Goal: Contribute content: Add original content to the website for others to see

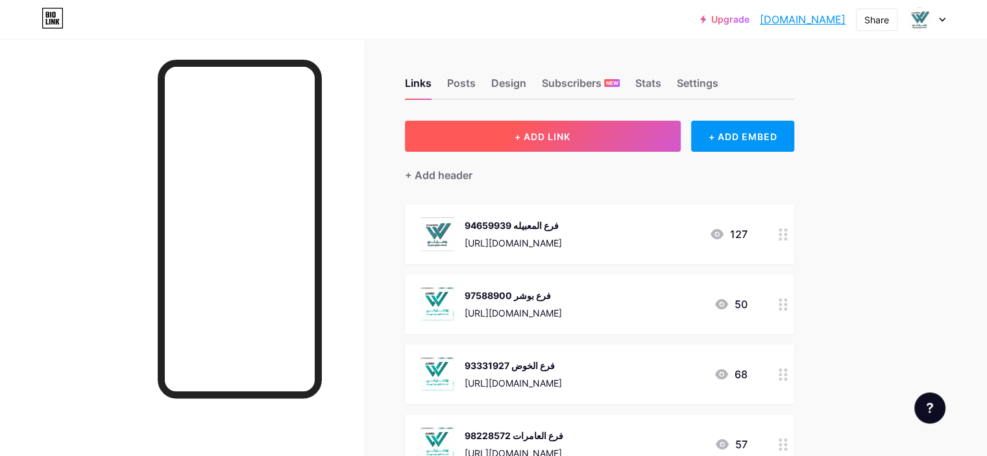
click at [630, 142] on button "+ ADD LINK" at bounding box center [543, 136] width 276 height 31
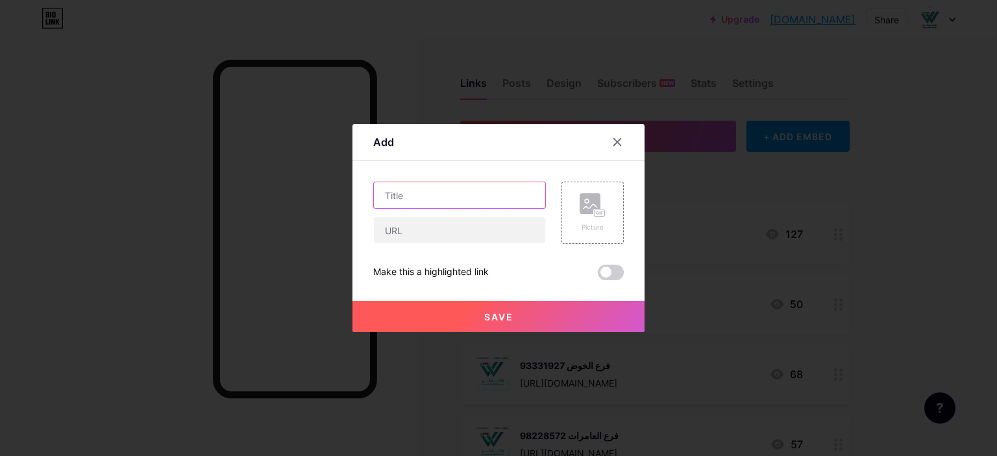
click at [419, 201] on input "text" at bounding box center [459, 195] width 171 height 26
click at [595, 215] on rect at bounding box center [600, 213] width 10 height 6
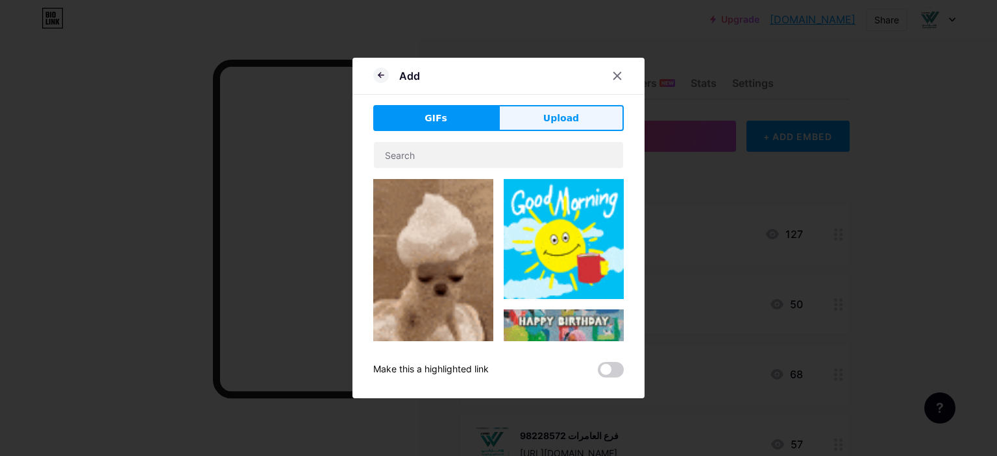
click at [561, 121] on span "Upload" at bounding box center [561, 119] width 36 height 14
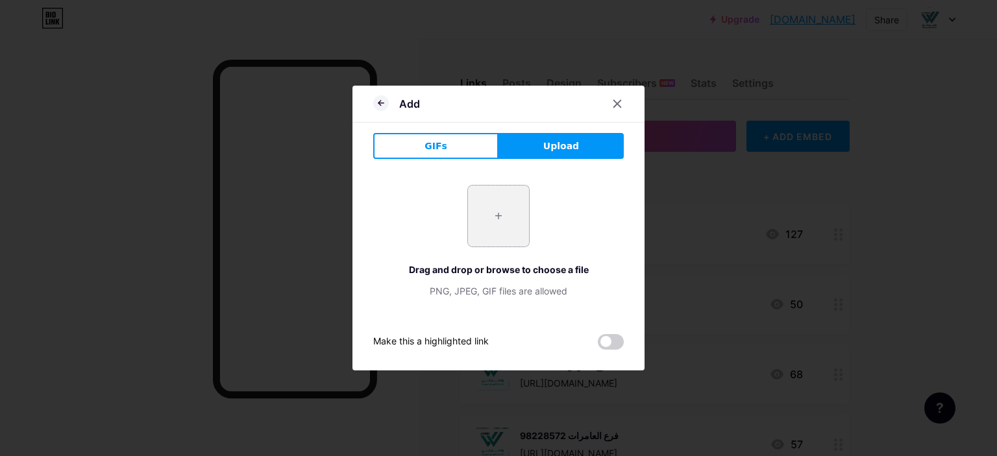
click at [498, 219] on input "file" at bounding box center [498, 216] width 61 height 61
type input "C:\fakepath\WhatsApp Image [DATE] 8.42.18 AM.jpeg"
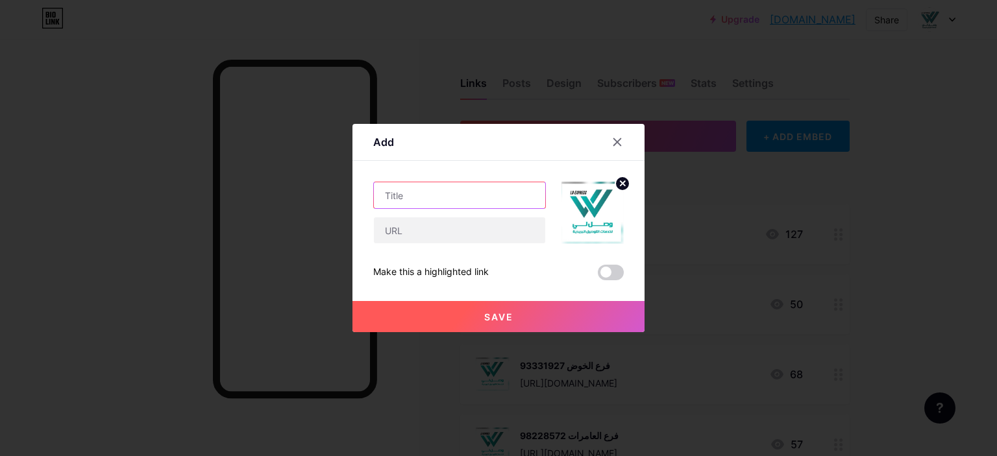
click at [413, 194] on input "text" at bounding box center [459, 195] width 171 height 26
click at [413, 239] on input "text" at bounding box center [459, 230] width 171 height 26
paste input "[URL][DOMAIN_NAME]"
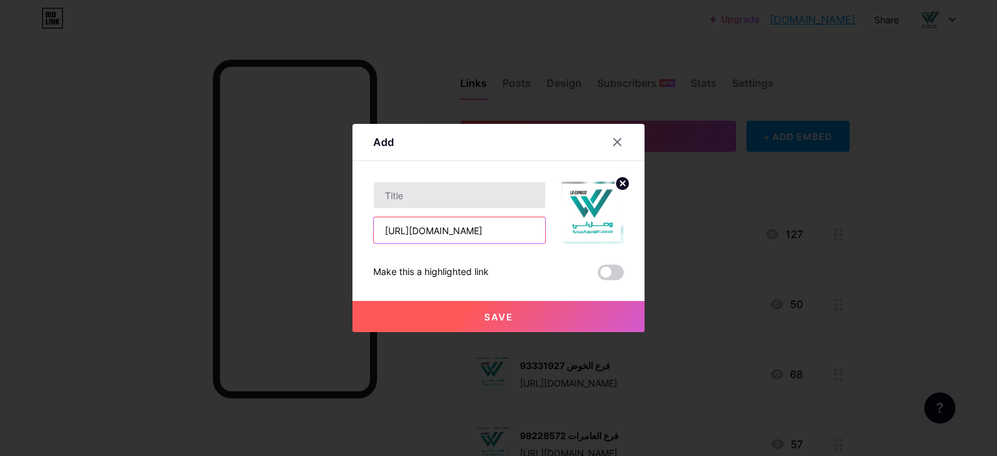
type input "[URL][DOMAIN_NAME]"
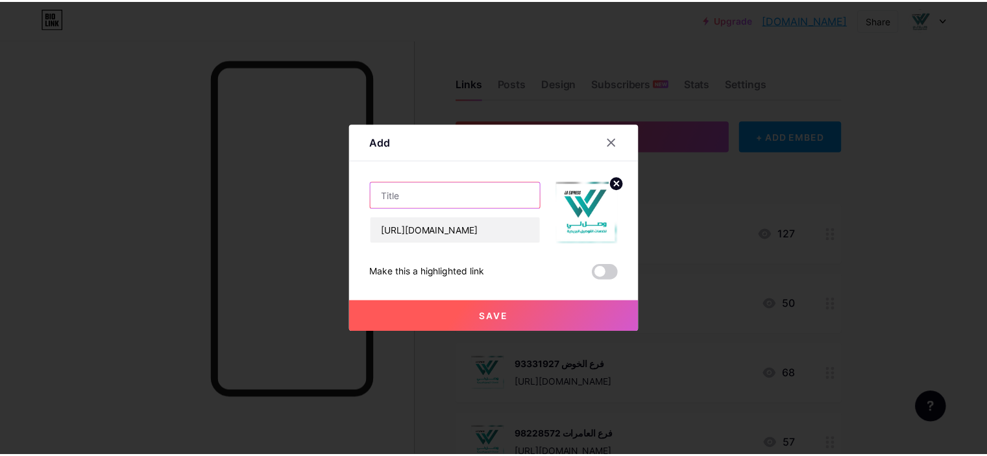
scroll to position [0, 0]
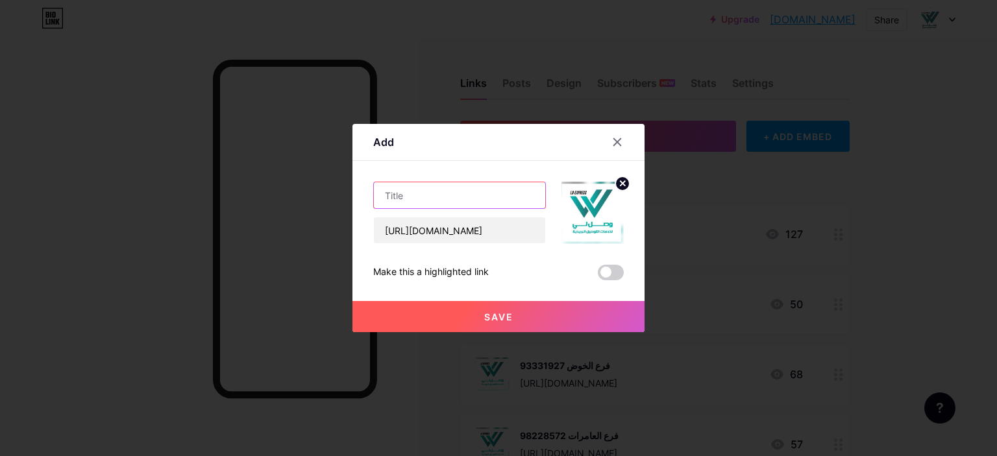
click at [402, 193] on input "text" at bounding box center [459, 195] width 171 height 26
type input "فرع سمد الشأن 97125057"
click at [493, 315] on span "Save" at bounding box center [498, 317] width 29 height 11
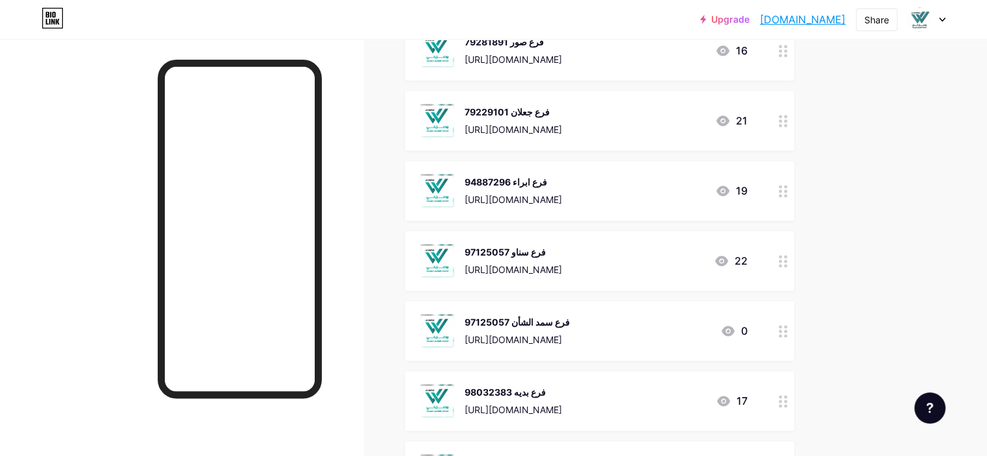
scroll to position [1751, 0]
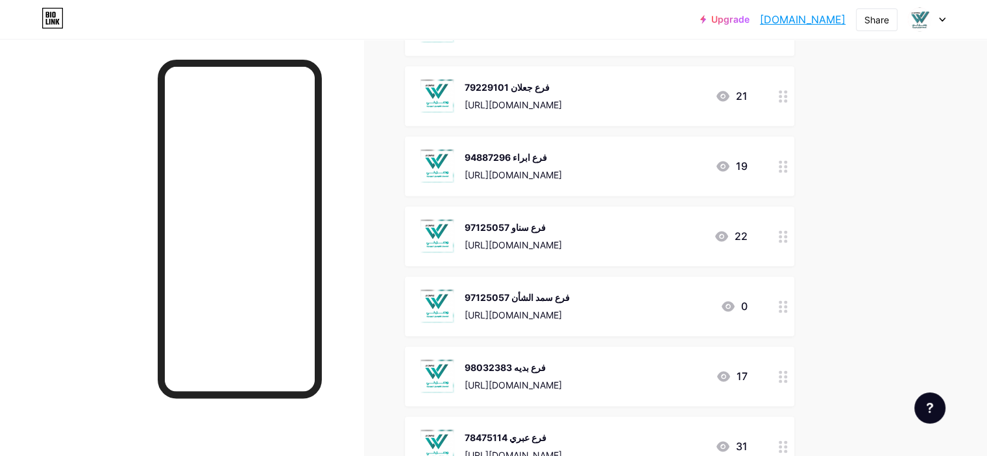
click at [735, 304] on icon at bounding box center [728, 306] width 13 height 10
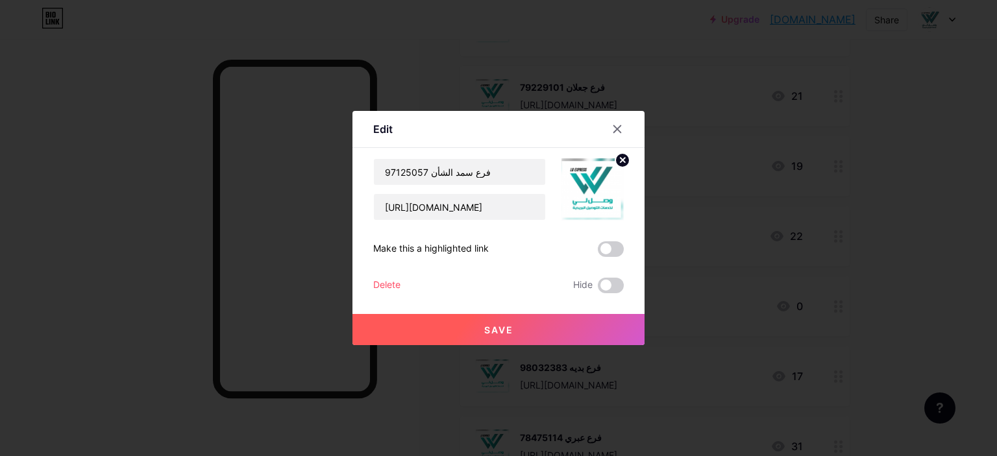
click at [712, 252] on div at bounding box center [498, 228] width 997 height 456
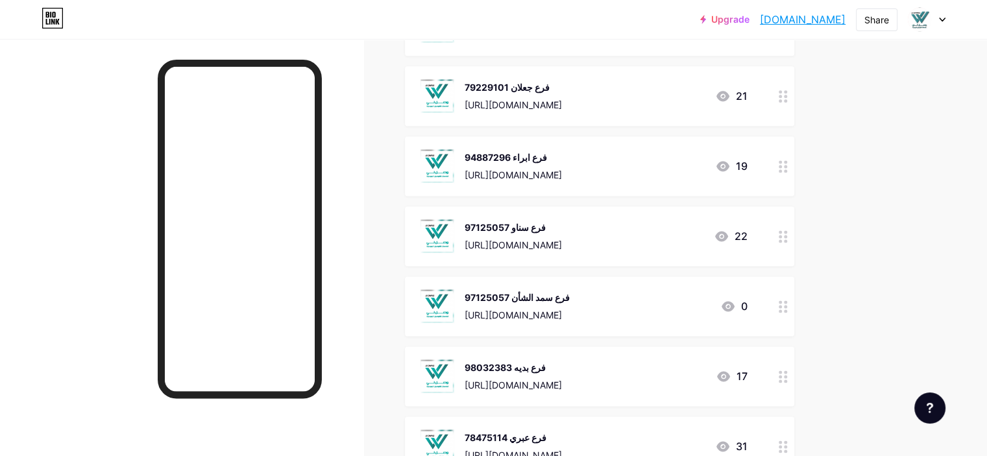
click at [562, 230] on div "فرع سناو 97125057" at bounding box center [513, 228] width 97 height 14
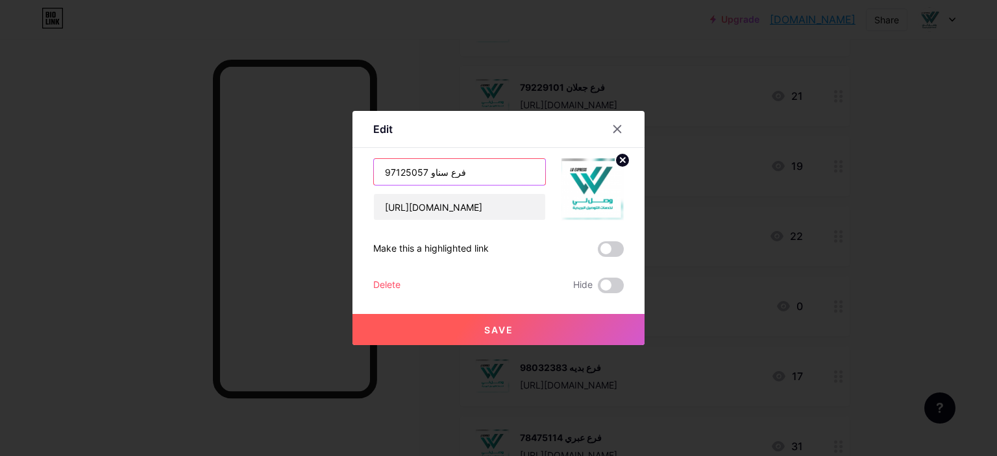
click at [397, 173] on input "فرع سناو 97125057" at bounding box center [459, 172] width 171 height 26
type input "فرع سناو 91168621"
click at [488, 327] on span "Save" at bounding box center [498, 330] width 29 height 11
